Goal: Check status

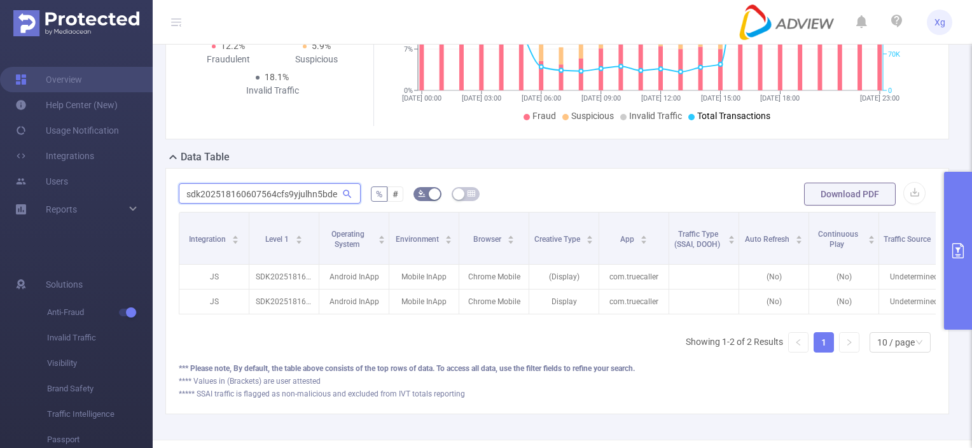
scroll to position [0, 304]
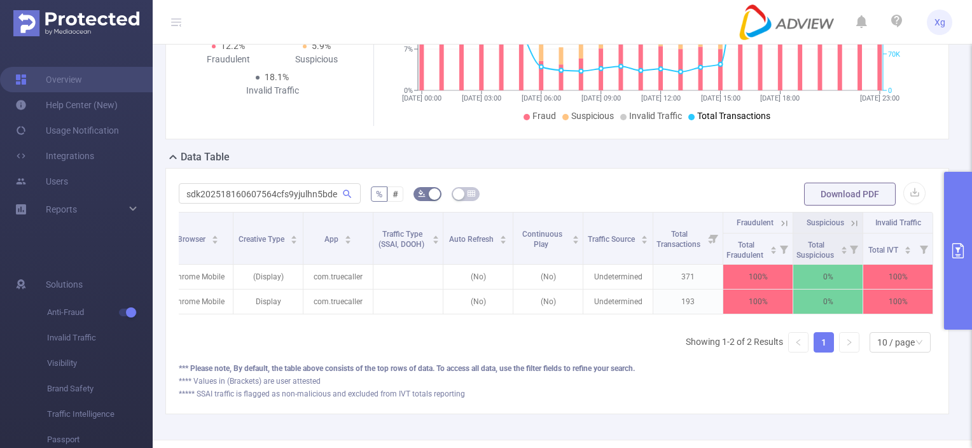
drag, startPoint x: 962, startPoint y: 211, endPoint x: 955, endPoint y: 204, distance: 9.9
click at [962, 211] on button "primary" at bounding box center [958, 251] width 28 height 158
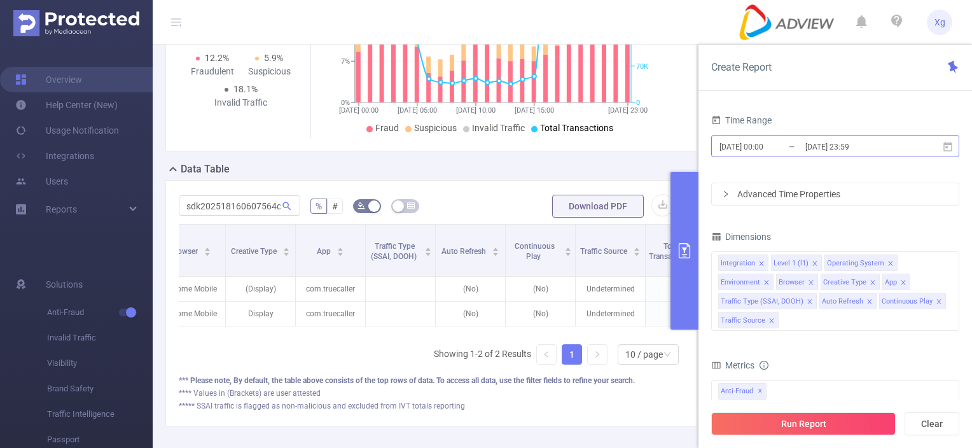
click at [886, 143] on input "[DATE] 23:59" at bounding box center [855, 146] width 103 height 17
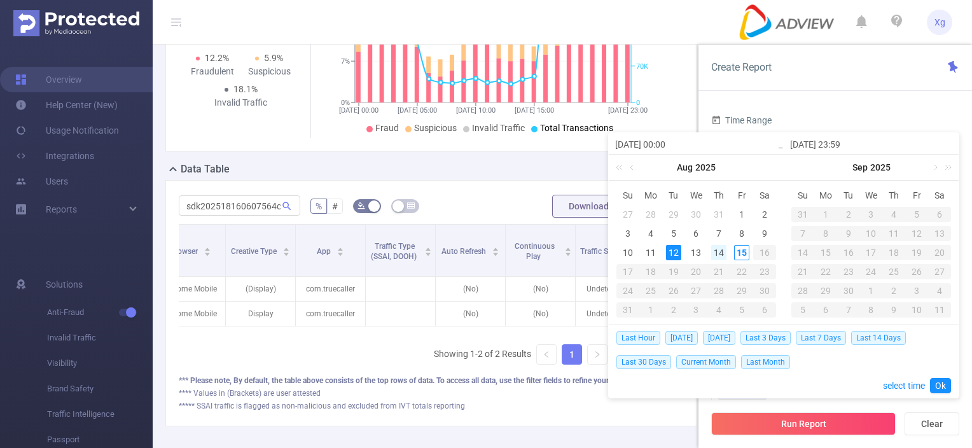
click at [723, 254] on div "14" at bounding box center [718, 252] width 15 height 15
type input "[DATE] 00:00"
type input "[DATE] 23:59"
type input "[DATE] 00:00"
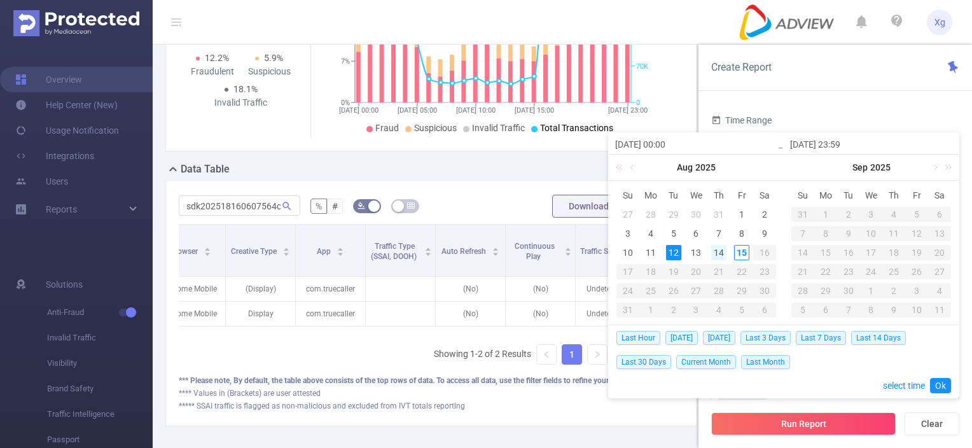
type input "[DATE] 23:59"
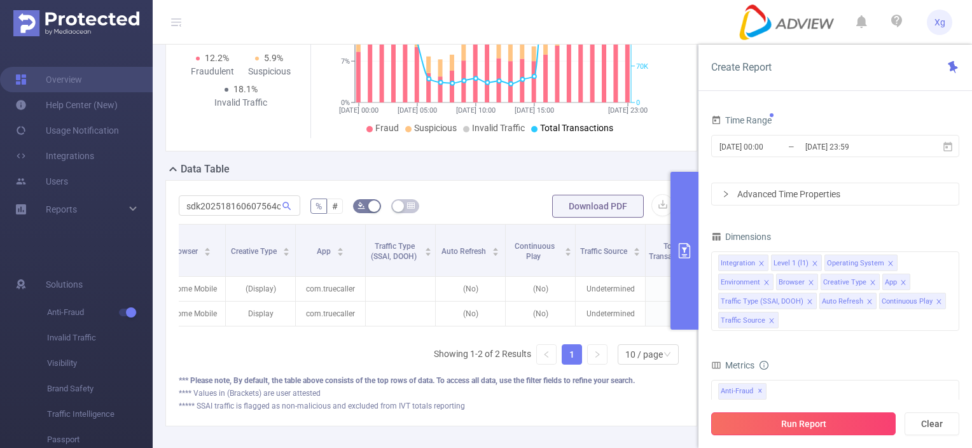
click at [798, 421] on button "Run Report" at bounding box center [803, 423] width 185 height 23
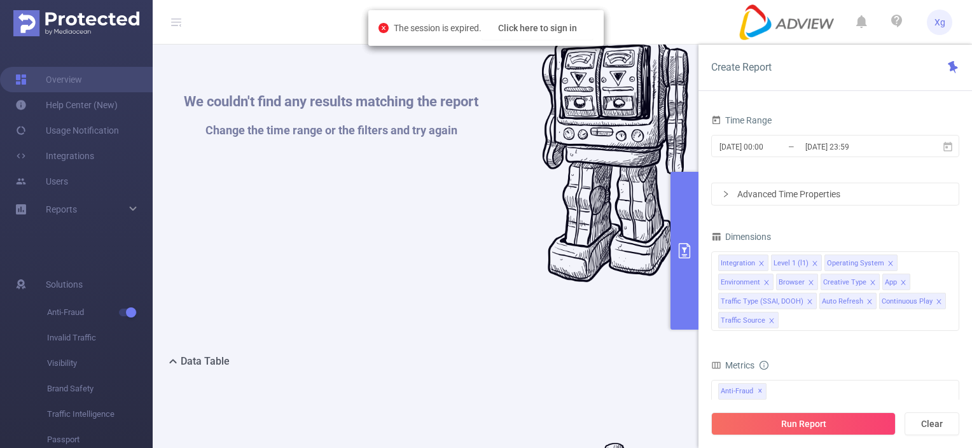
scroll to position [442, 0]
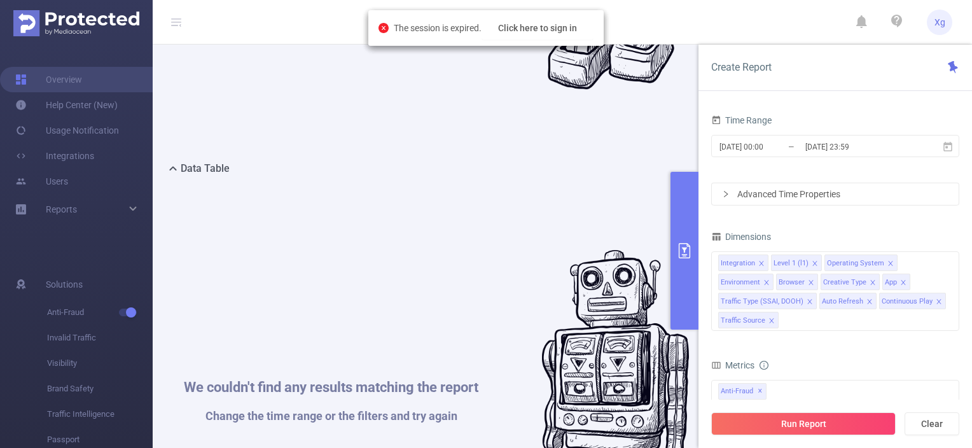
drag, startPoint x: 554, startPoint y: 176, endPoint x: 538, endPoint y: 178, distance: 16.0
click at [546, 178] on div "Data Table" at bounding box center [436, 170] width 542 height 18
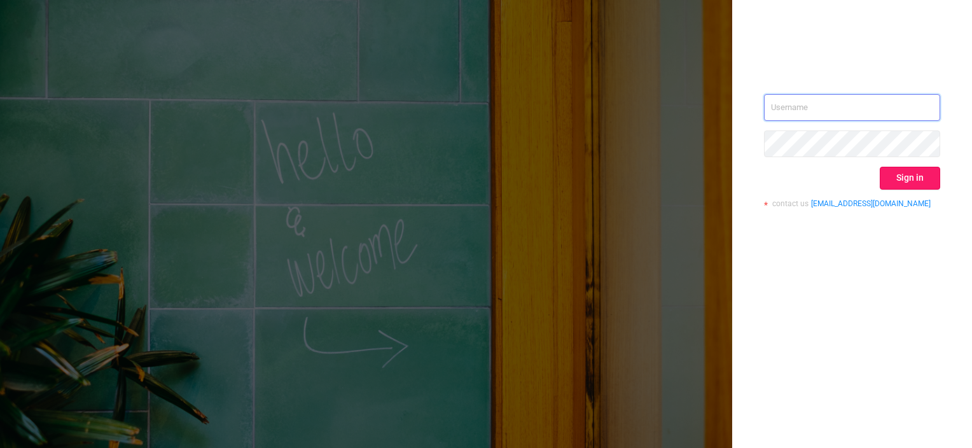
type input "xavier.guo@adview.com"
click at [908, 181] on button "Sign in" at bounding box center [910, 178] width 60 height 23
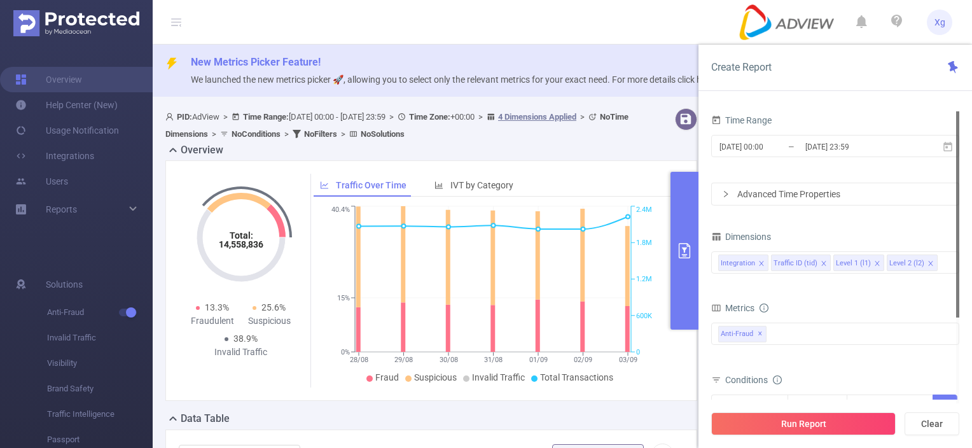
click at [958, 150] on div at bounding box center [957, 214] width 3 height 206
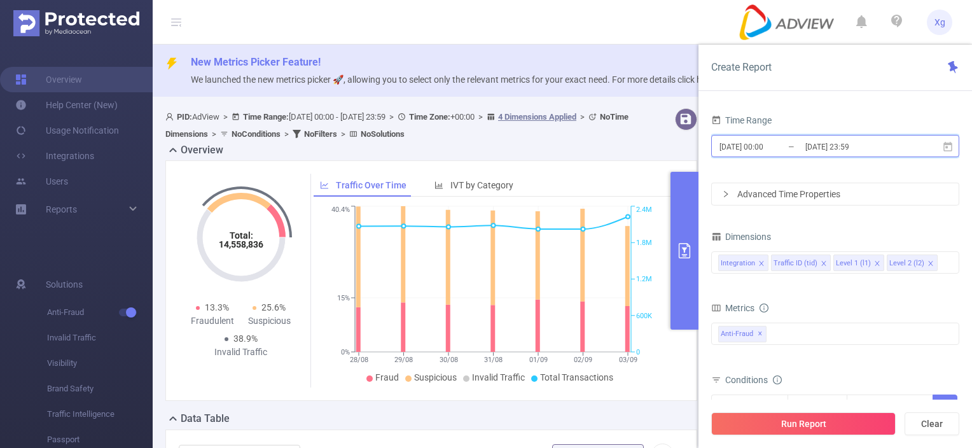
click at [944, 149] on icon at bounding box center [948, 146] width 9 height 10
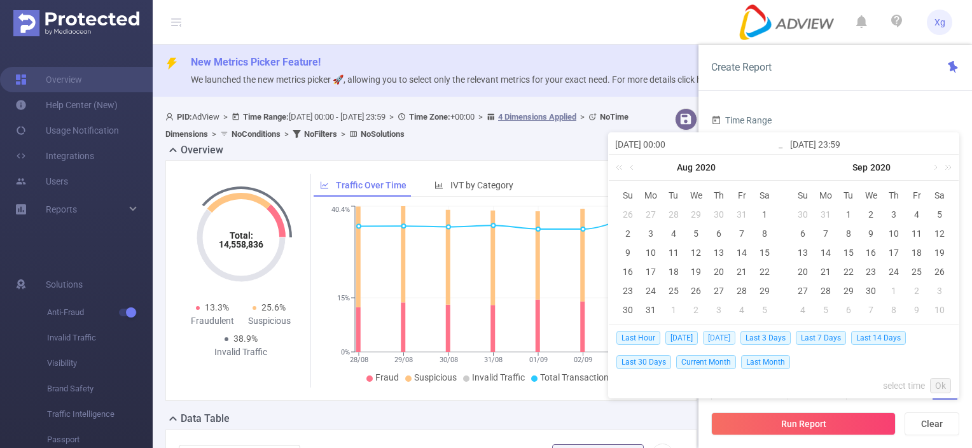
click at [725, 334] on span "[DATE]" at bounding box center [719, 338] width 32 height 14
type input "[DATE] 00:00"
type input "[DATE] 23:59"
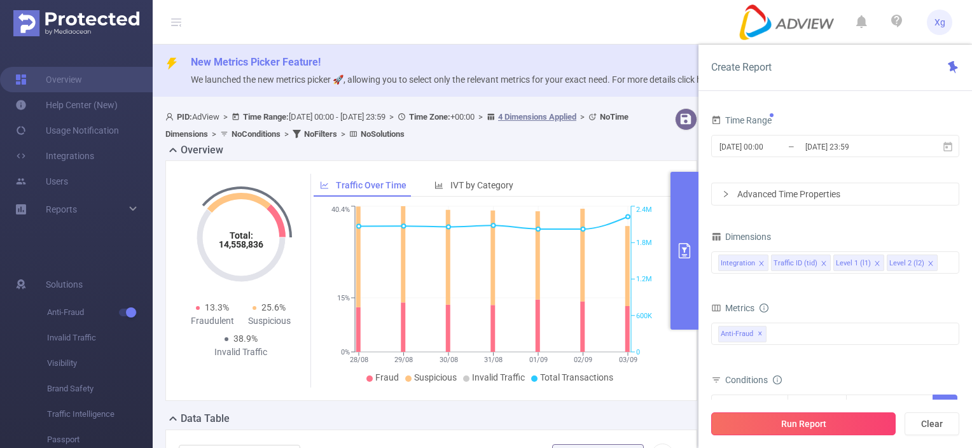
click at [771, 426] on button "Run Report" at bounding box center [803, 423] width 185 height 23
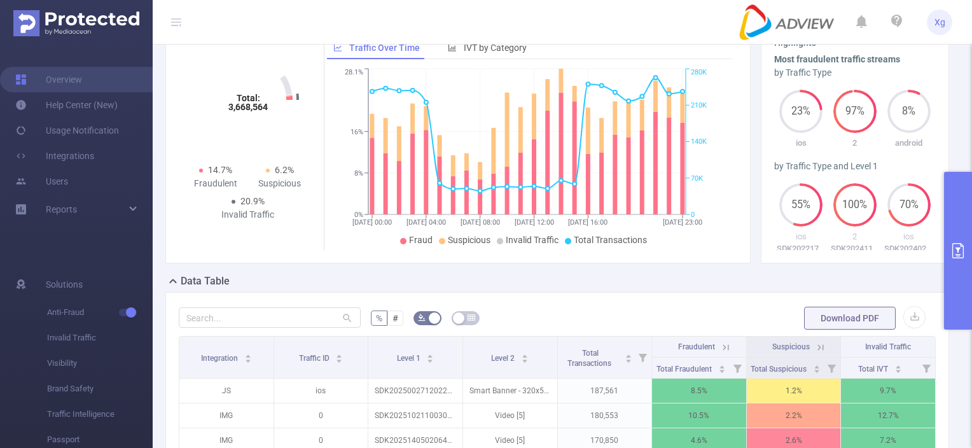
scroll to position [255, 0]
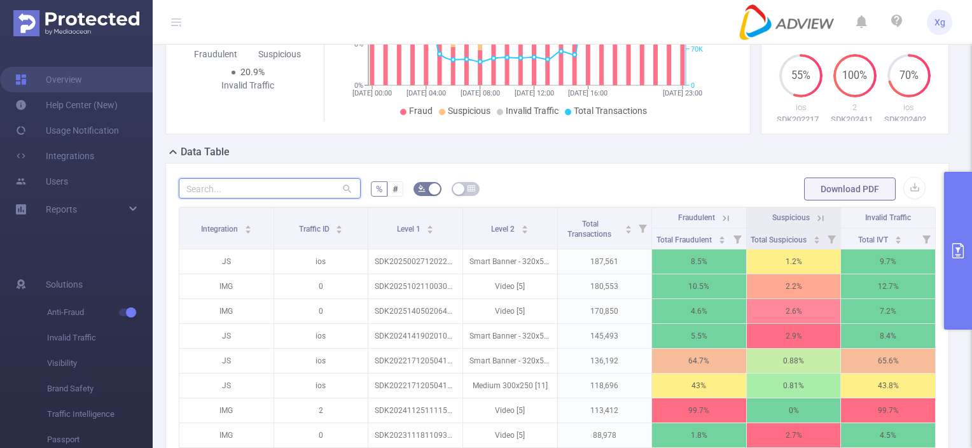
click at [276, 199] on input "text" at bounding box center [270, 188] width 182 height 20
paste input "sdk202015160310247rkm5orehlwvhh9"
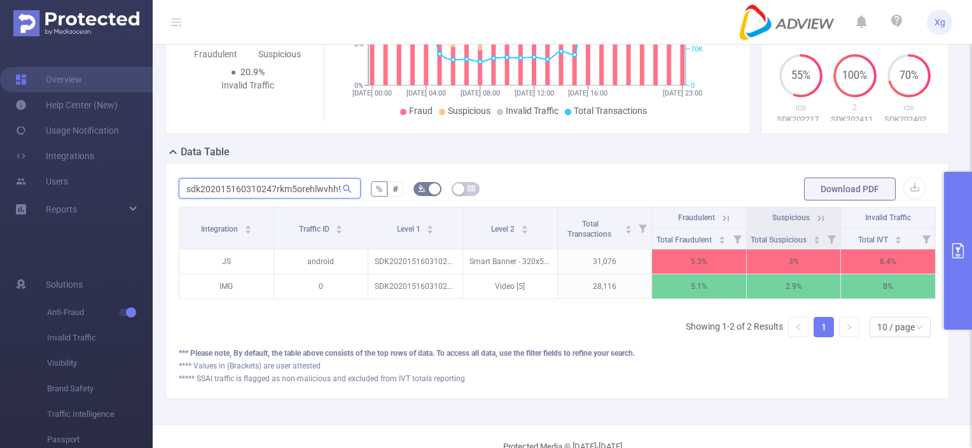
scroll to position [0, 3]
drag, startPoint x: 183, startPoint y: 201, endPoint x: 377, endPoint y: 202, distance: 193.5
click at [377, 202] on form "sdk202015160310247rkm5orehlwvhh9 % # Download PDF" at bounding box center [557, 188] width 757 height 25
paste input "30912090616xi51x7usr1m0lki"
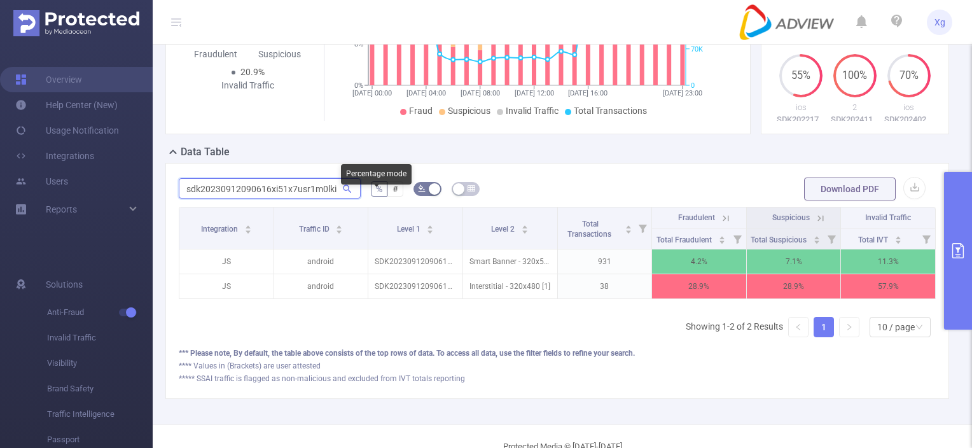
scroll to position [0, 0]
type input "sdk20230912090616xi51x7usr1m0lki"
